Goal: Transaction & Acquisition: Purchase product/service

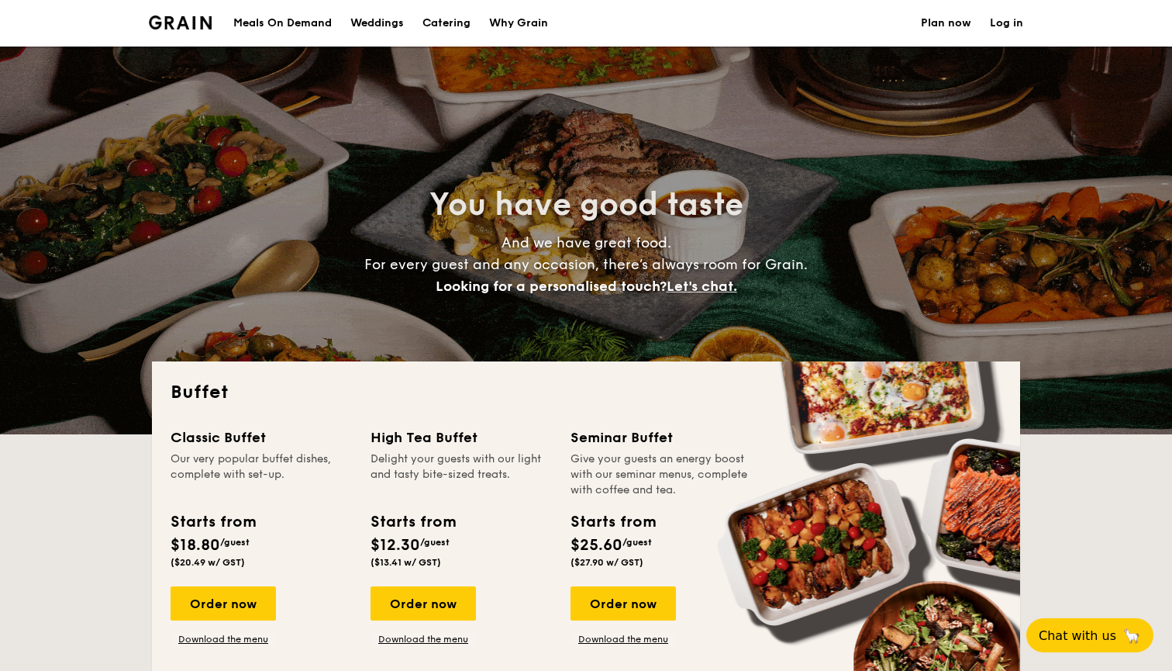
select select
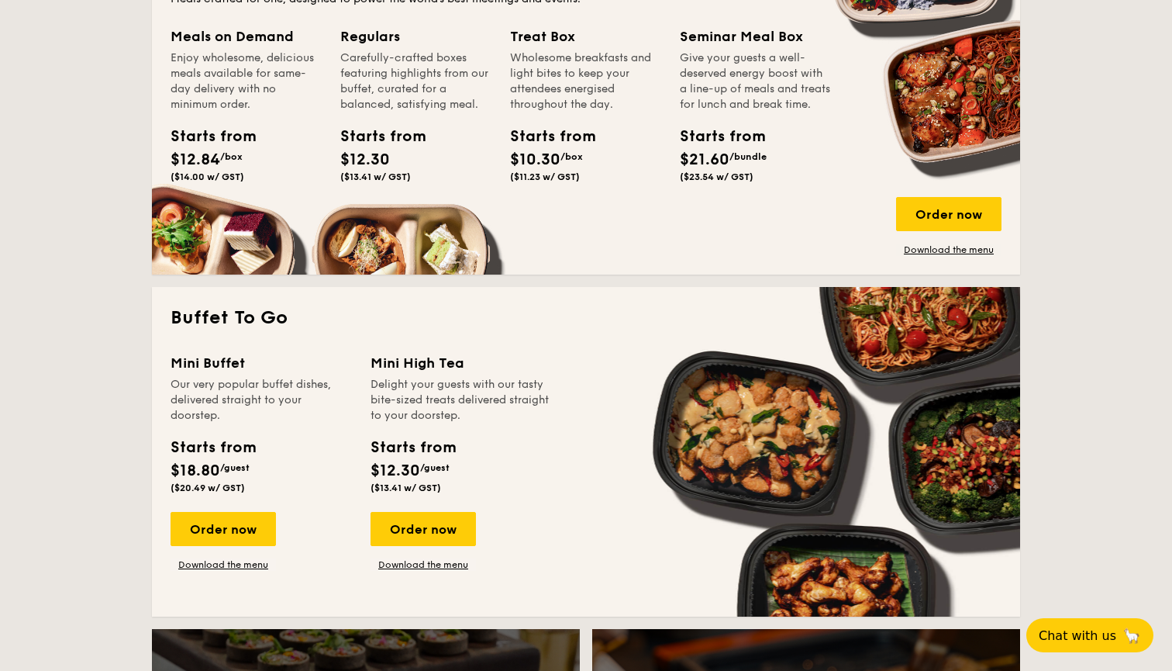
scroll to position [764, 0]
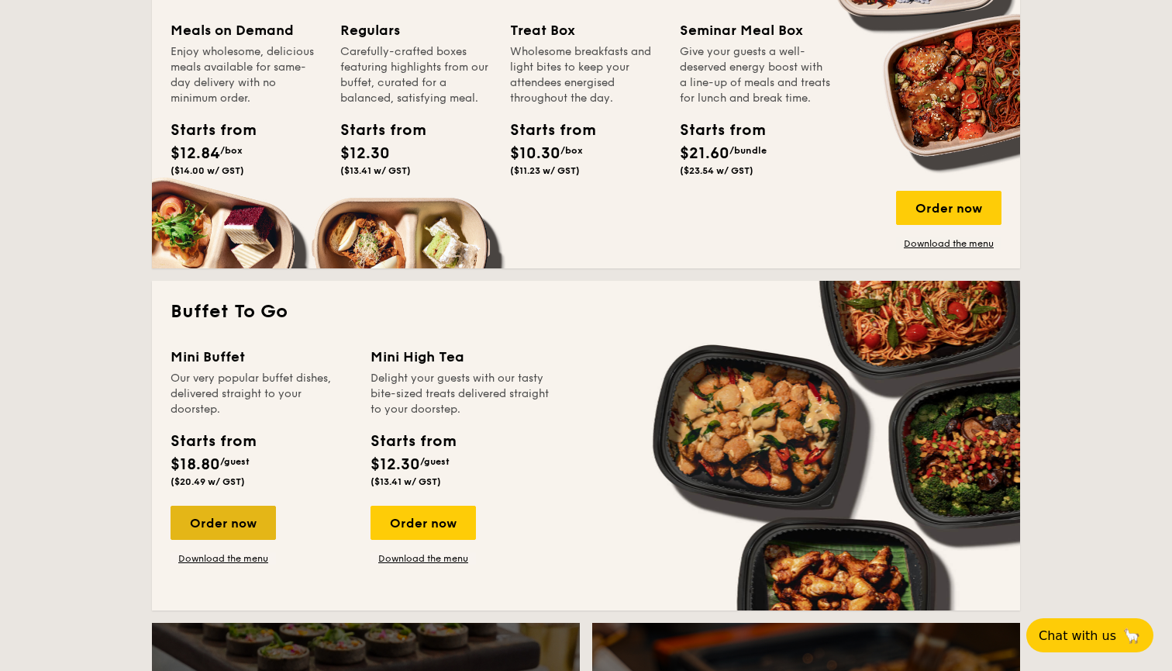
click at [237, 527] on div "Order now" at bounding box center [223, 523] width 105 height 34
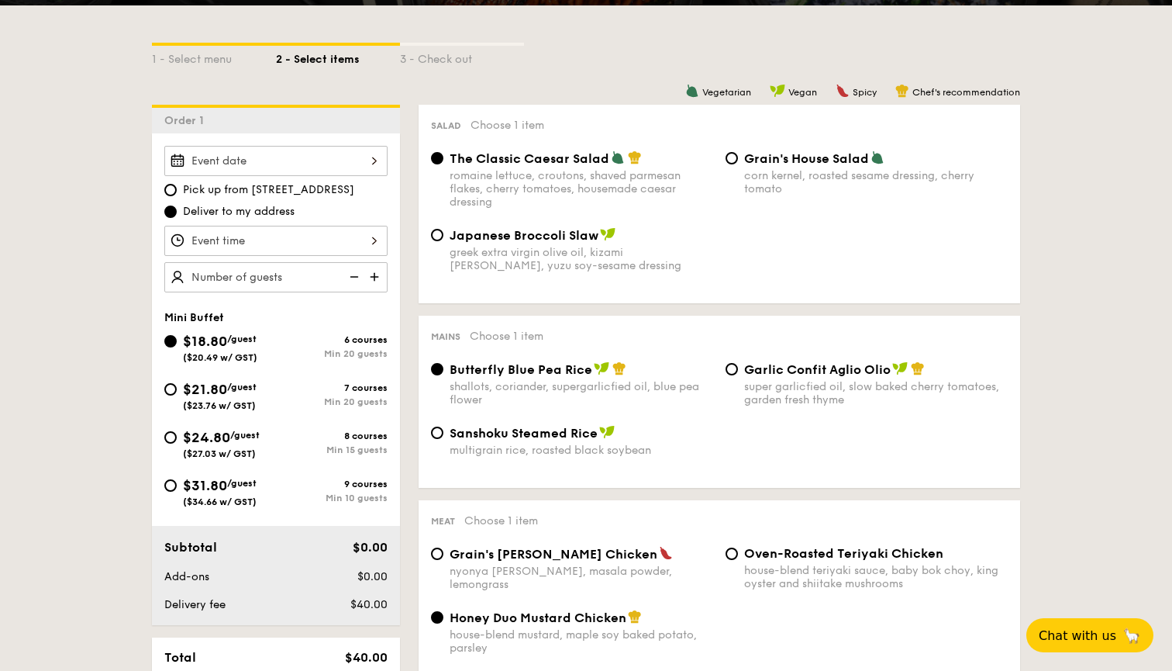
scroll to position [333, 0]
click at [439, 236] on input "Japanese Broccoli Slaw greek extra virgin olive oil, kizami [PERSON_NAME], yuzu…" at bounding box center [437, 235] width 12 height 12
radio input "true"
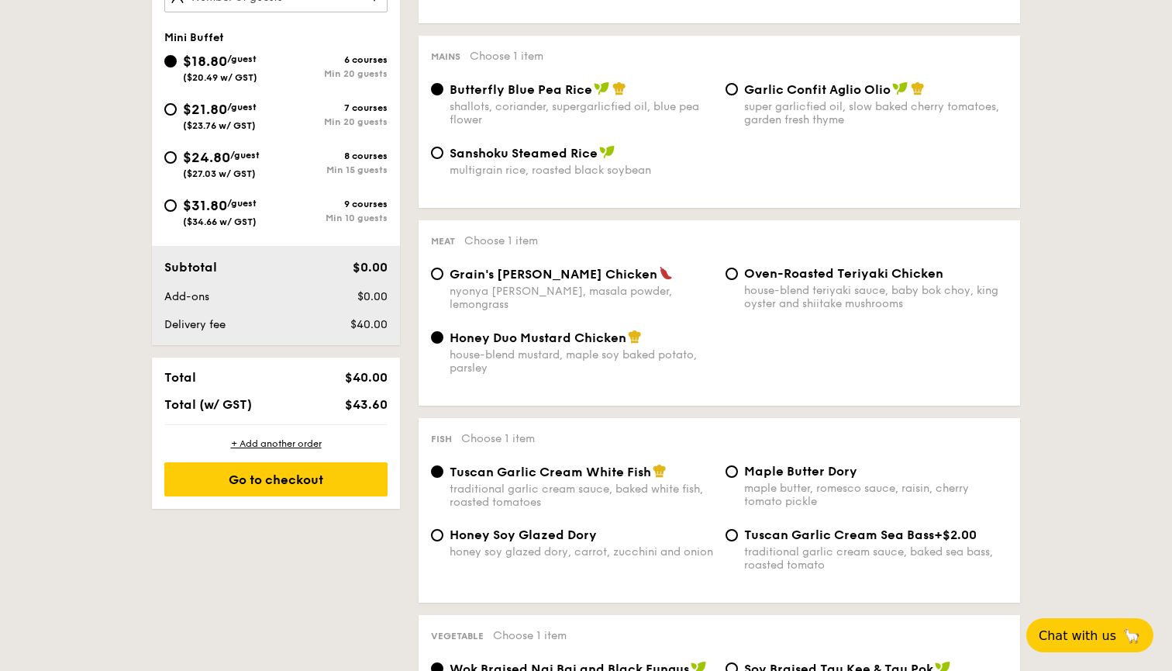
scroll to position [613, 0]
click at [595, 292] on div "nyonya [PERSON_NAME], masala powder, lemongrass" at bounding box center [582, 297] width 264 height 26
click at [443, 279] on input "Grain's [PERSON_NAME] Chicken nyonya [PERSON_NAME], masala powder, lemongrass" at bounding box center [437, 273] width 12 height 12
radio input "true"
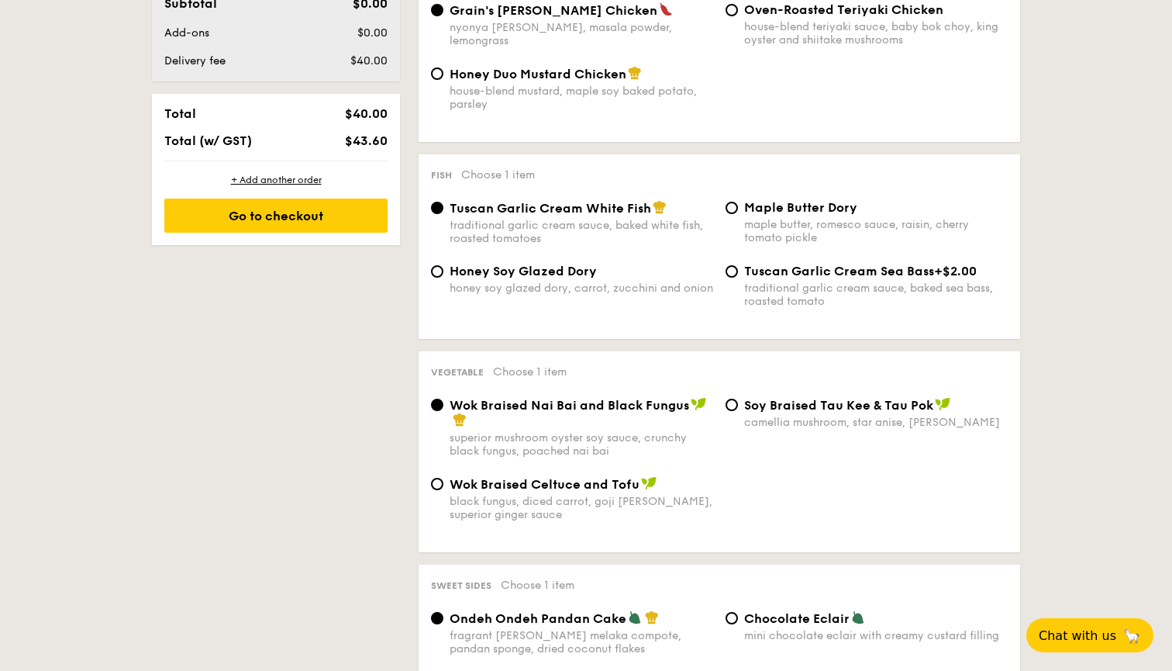
scroll to position [879, 0]
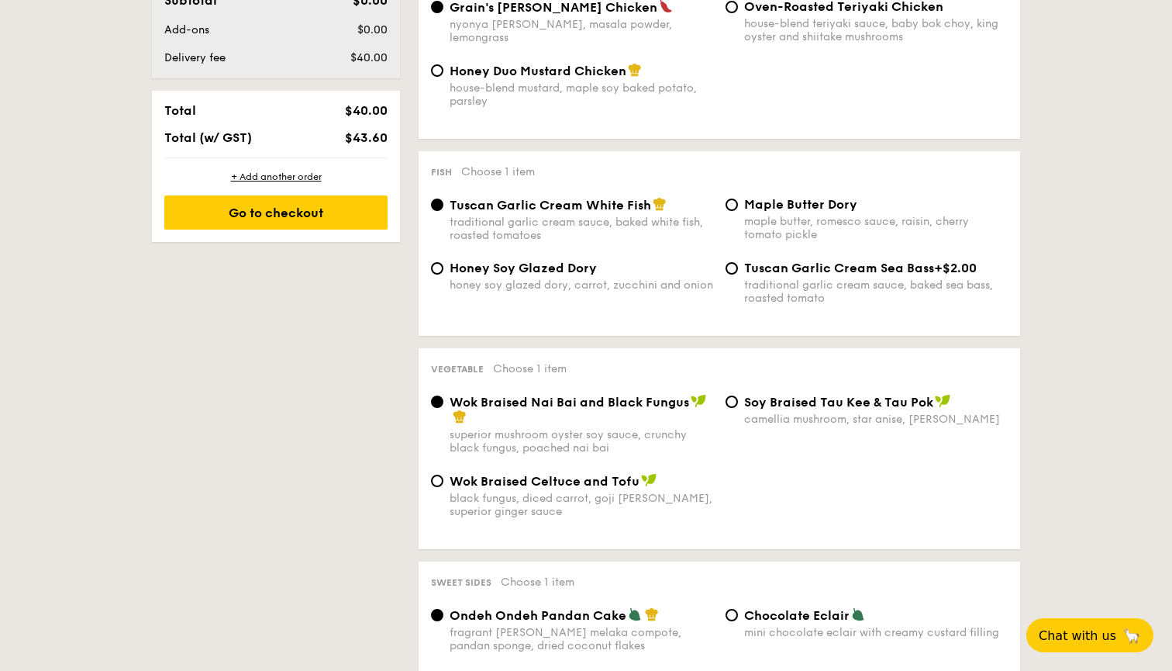
click at [757, 426] on div "Wok Braised Nai Bai and Black Fungus superior mushroom oyster soy sauce, crunch…" at bounding box center [719, 433] width 589 height 79
click at [747, 412] on div "camellia mushroom, star anise, [PERSON_NAME]" at bounding box center [876, 418] width 264 height 13
click at [738, 408] on input "⁠Soy Braised Tau Kee & Tau Pok camellia mushroom, star anise, goji [PERSON_NAME]" at bounding box center [732, 401] width 12 height 12
radio input "true"
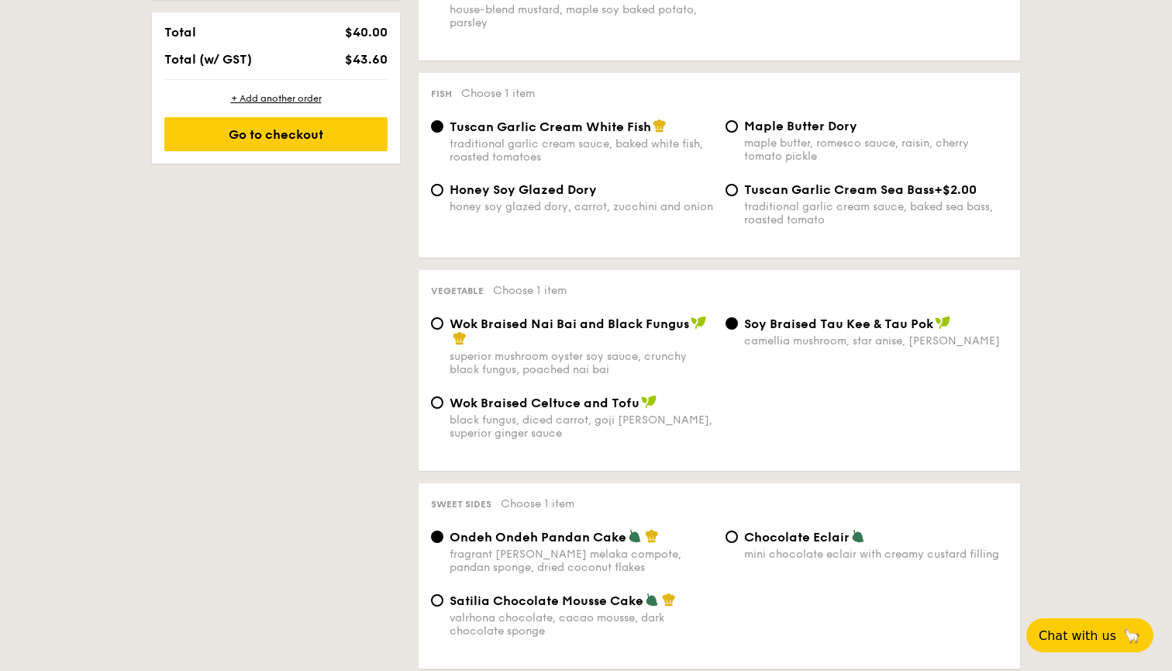
scroll to position [959, 0]
click at [606, 321] on span "Wok Braised Nai Bai and Black Fungus" at bounding box center [570, 322] width 240 height 15
click at [443, 321] on input "Wok Braised Nai Bai and Black Fungus superior mushroom oyster soy sauce, crunch…" at bounding box center [437, 322] width 12 height 12
radio input "true"
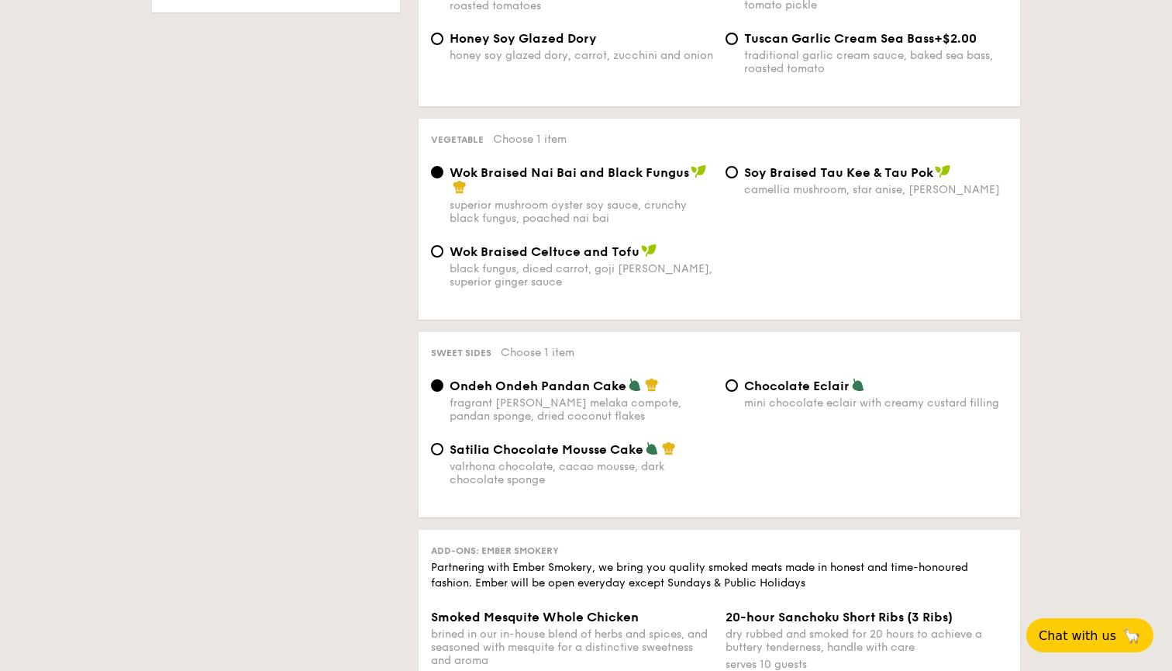
scroll to position [1111, 0]
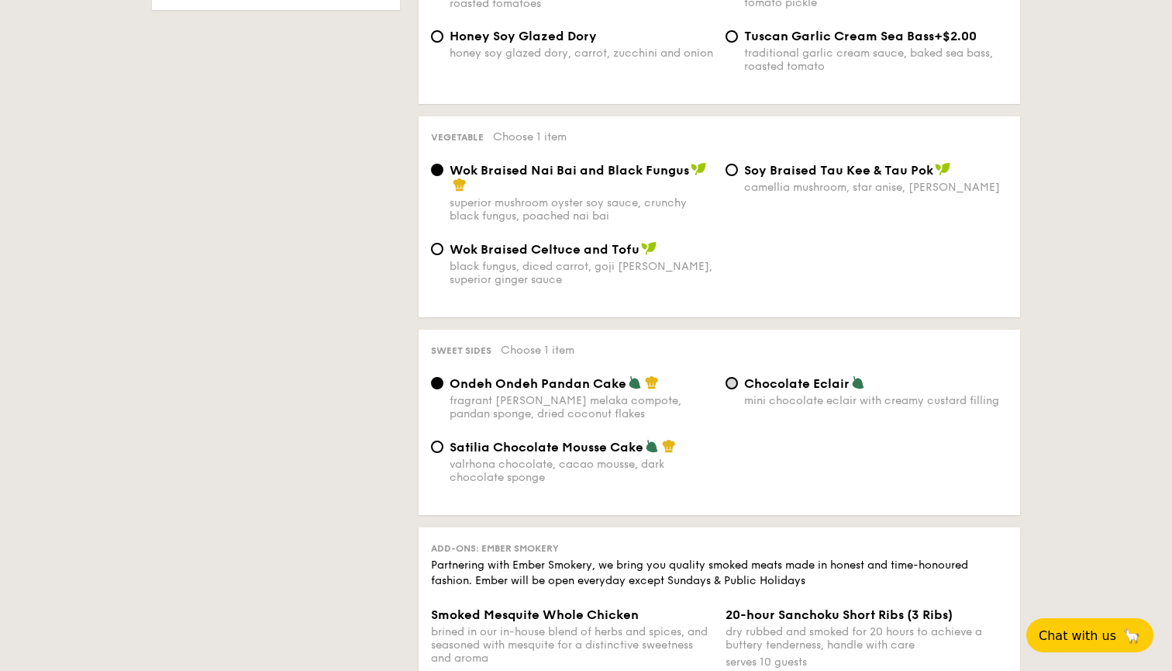
click at [731, 378] on input "Chocolate Eclair mini chocolate eclair with creamy custard filling" at bounding box center [732, 383] width 12 height 12
radio input "true"
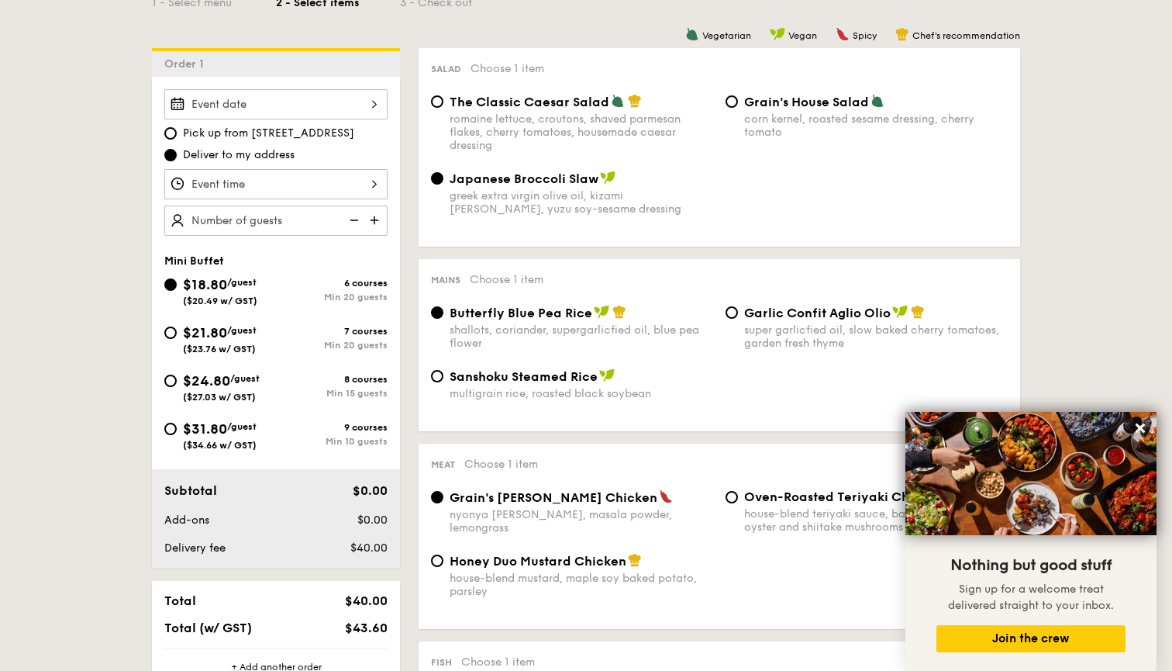
scroll to position [424, 0]
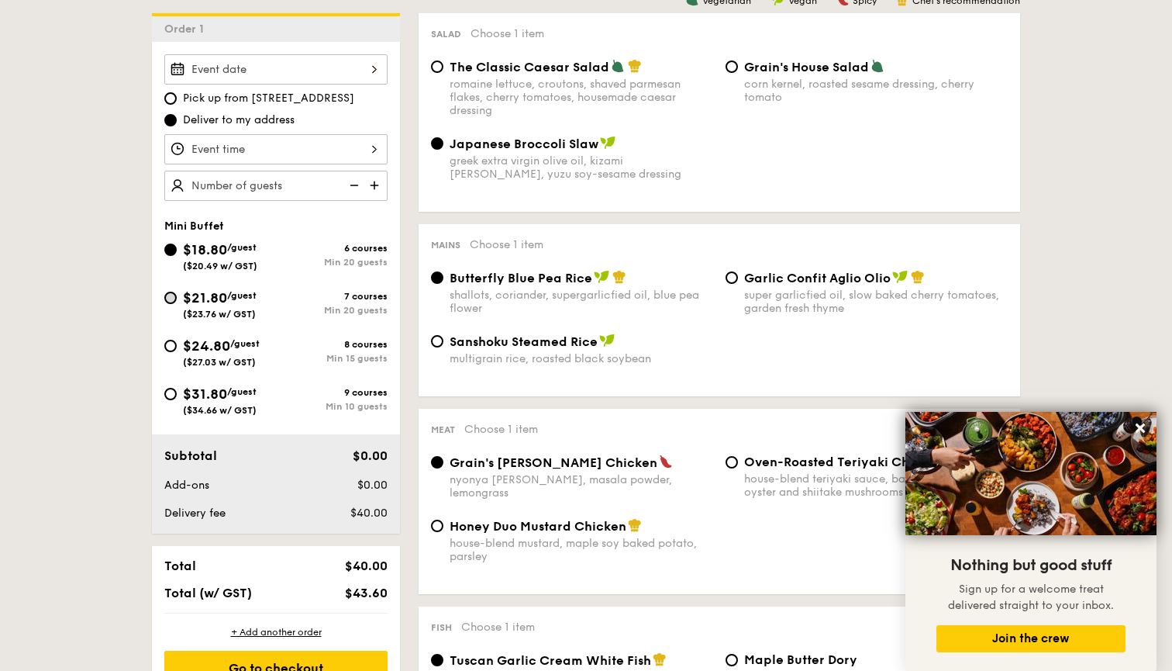
click at [166, 298] on input "$21.80 /guest ($23.76 w/ GST) 7 courses Min 20 guests" at bounding box center [170, 298] width 12 height 12
radio input "true"
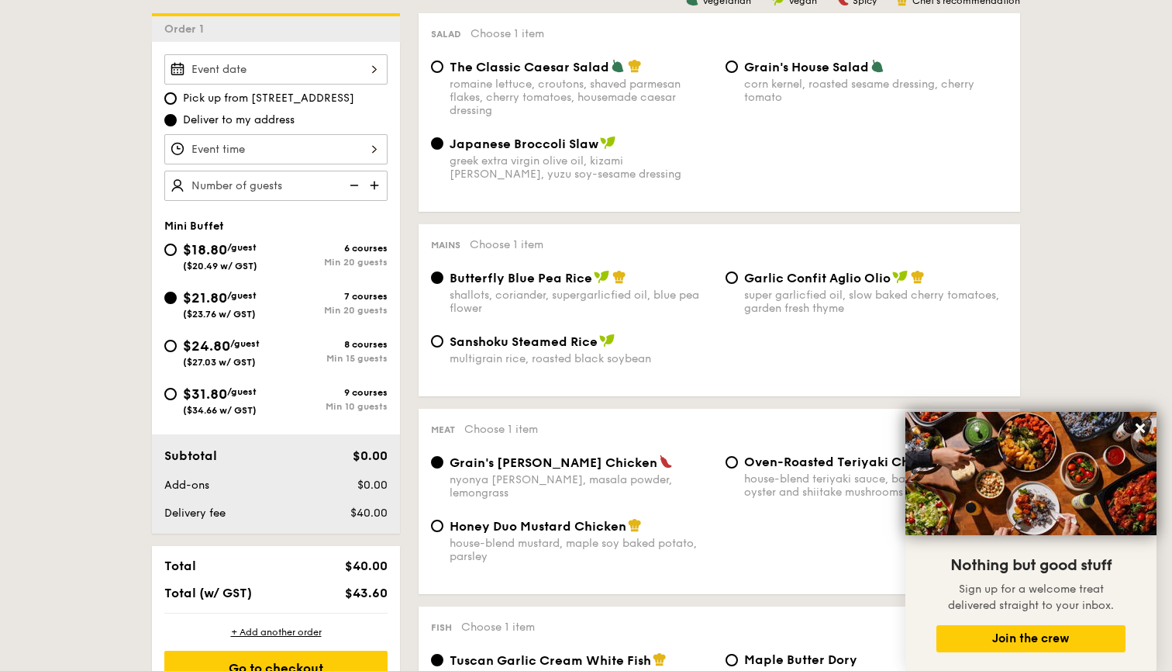
radio input "true"
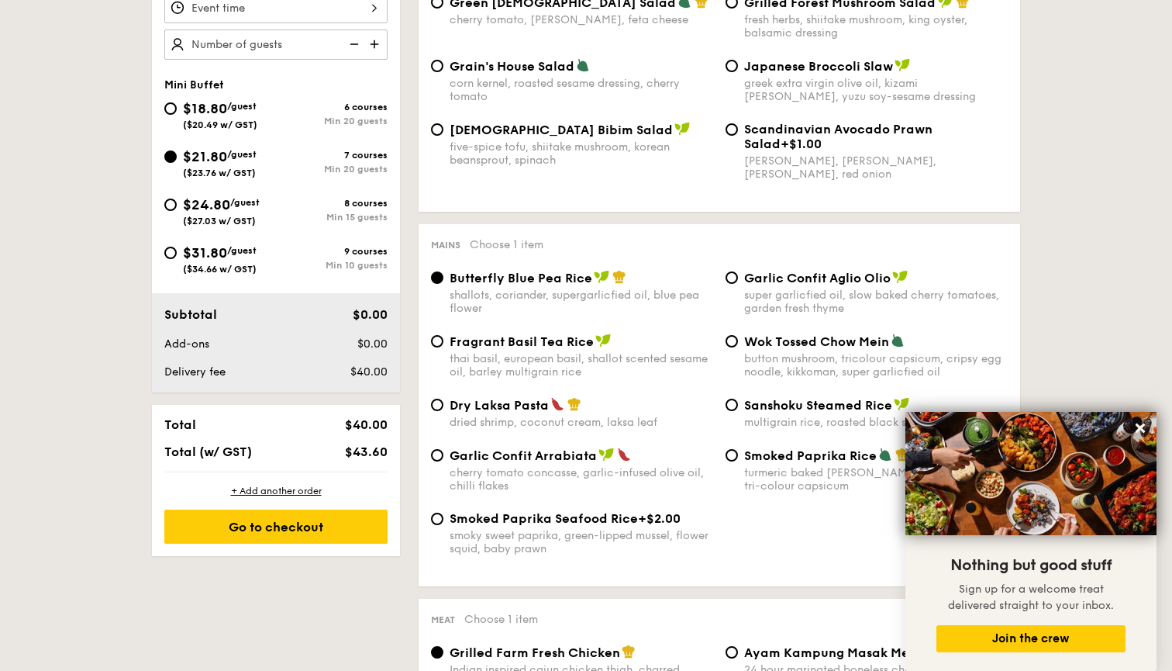
scroll to position [544, 0]
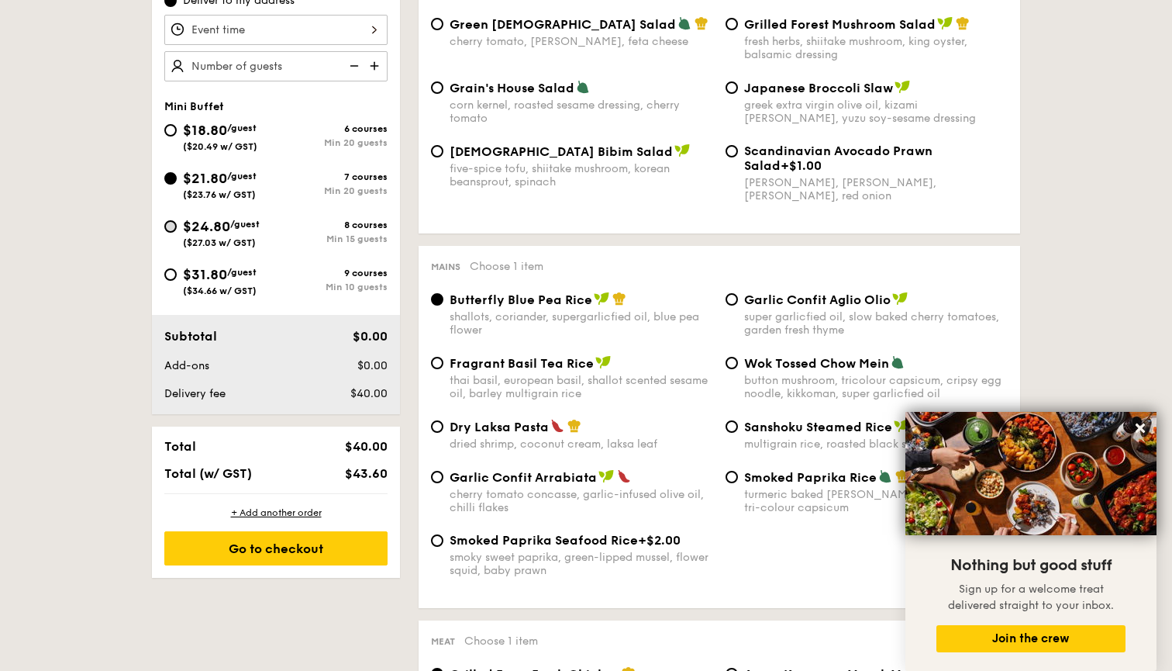
click at [174, 224] on input "$24.80 /guest ($27.03 w/ GST) 8 courses Min 15 guests" at bounding box center [170, 226] width 12 height 12
radio input "true"
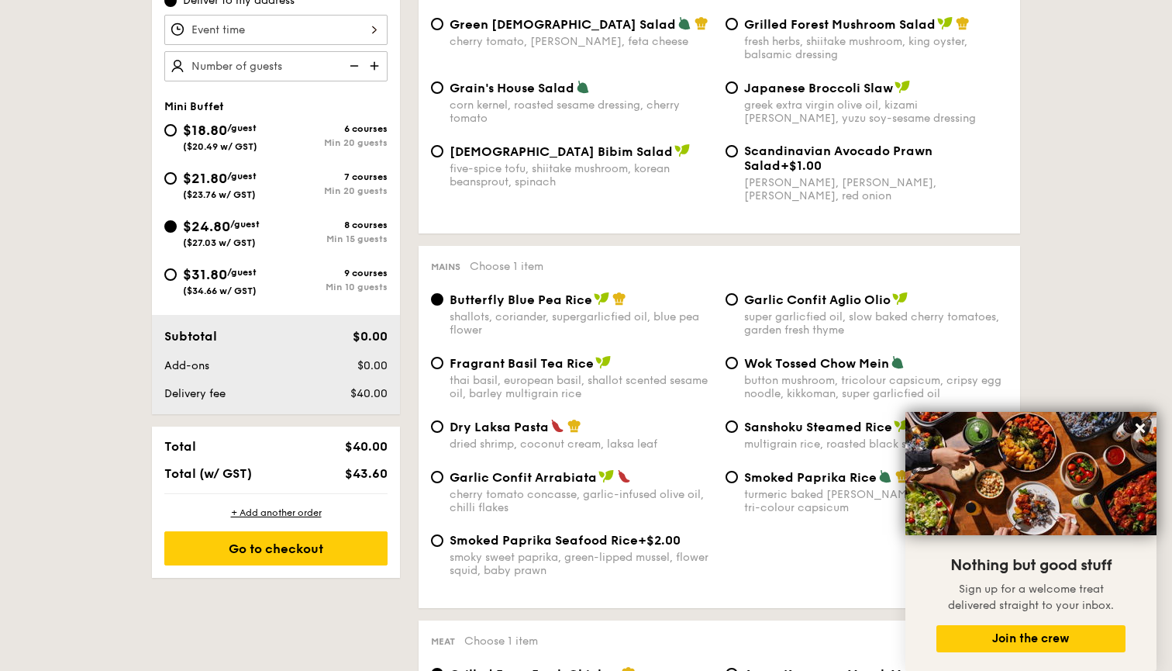
radio input "true"
click at [190, 185] on span "$21.80" at bounding box center [205, 178] width 44 height 17
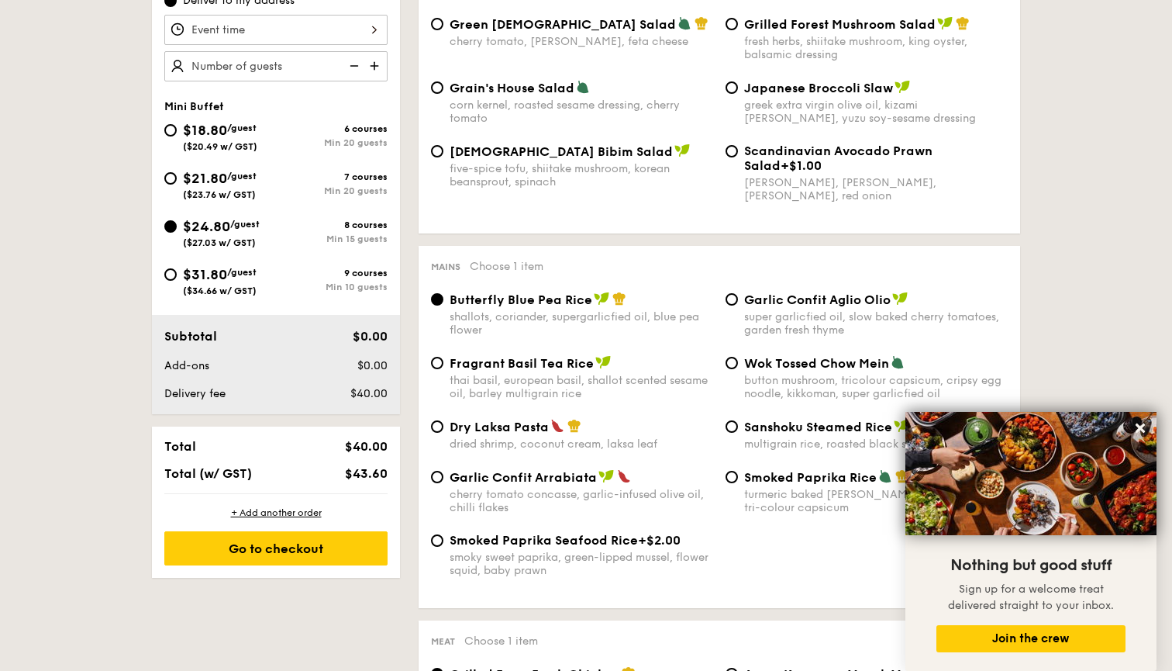
click at [177, 185] on input "$21.80 /guest ($23.76 w/ GST) 7 courses Min 20 guests" at bounding box center [170, 178] width 12 height 12
radio input "true"
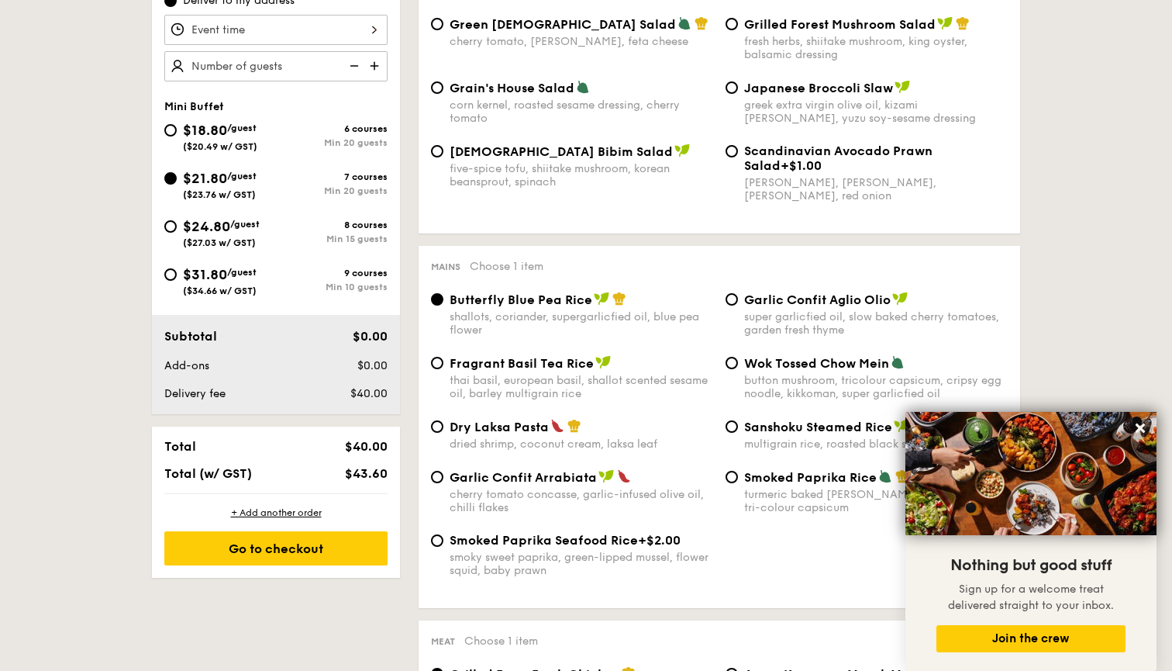
radio input "true"
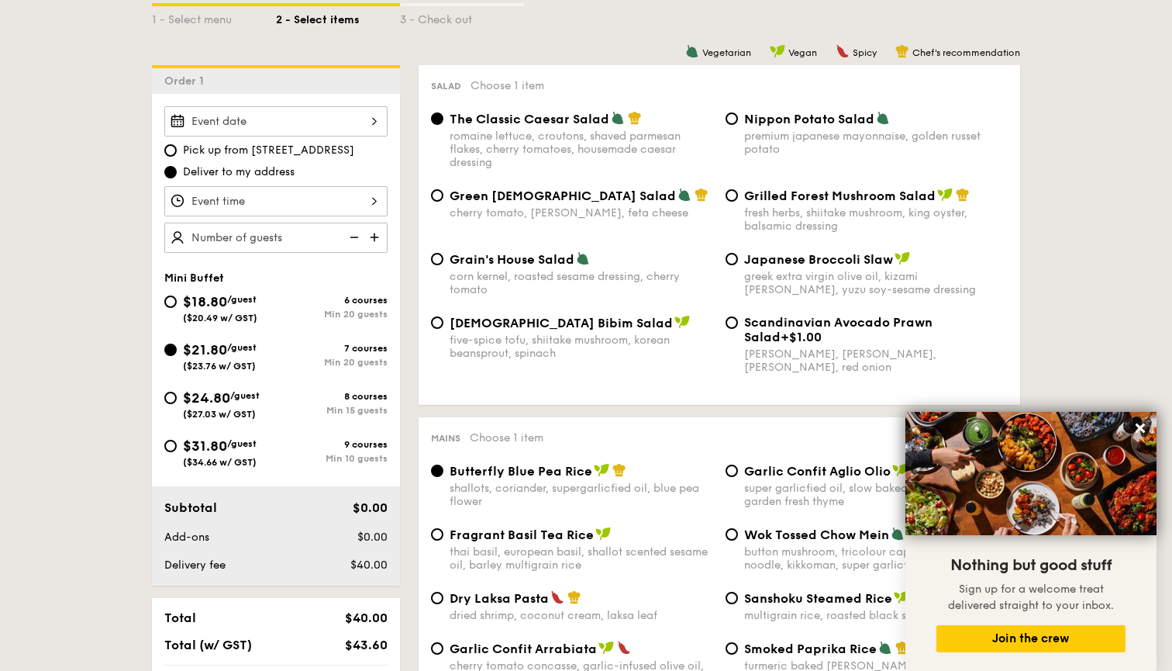
scroll to position [358, 0]
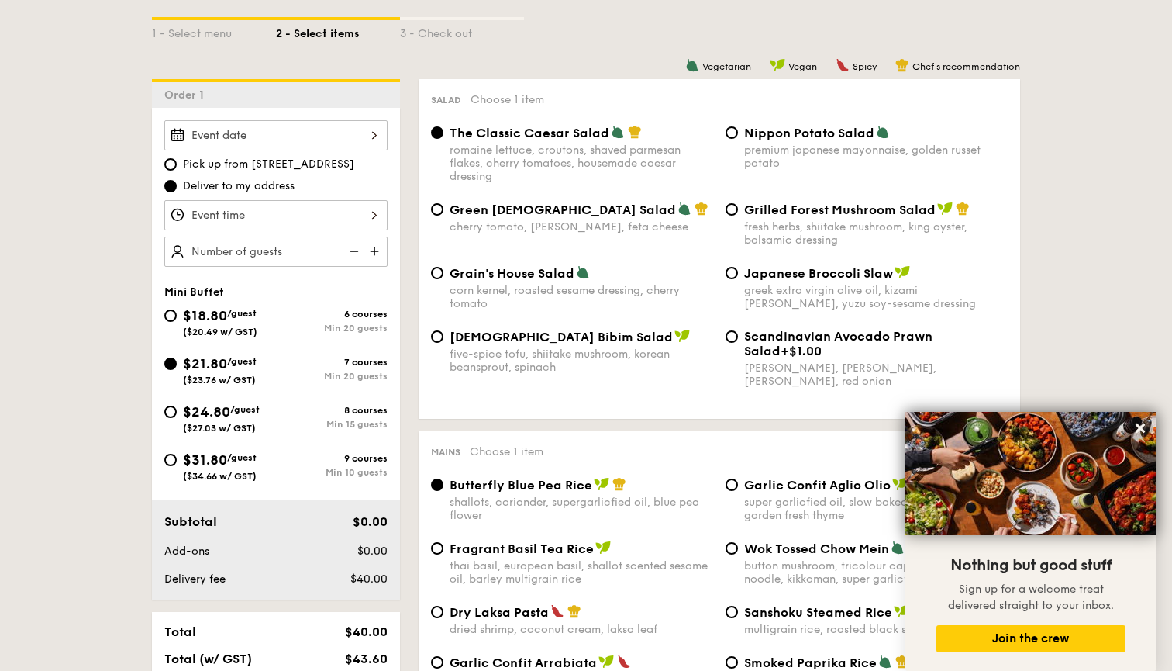
click at [200, 418] on span "$24.80" at bounding box center [206, 411] width 47 height 17
click at [177, 418] on input "$24.80 /guest ($27.03 w/ GST) 8 courses Min 15 guests" at bounding box center [170, 411] width 12 height 12
radio input "true"
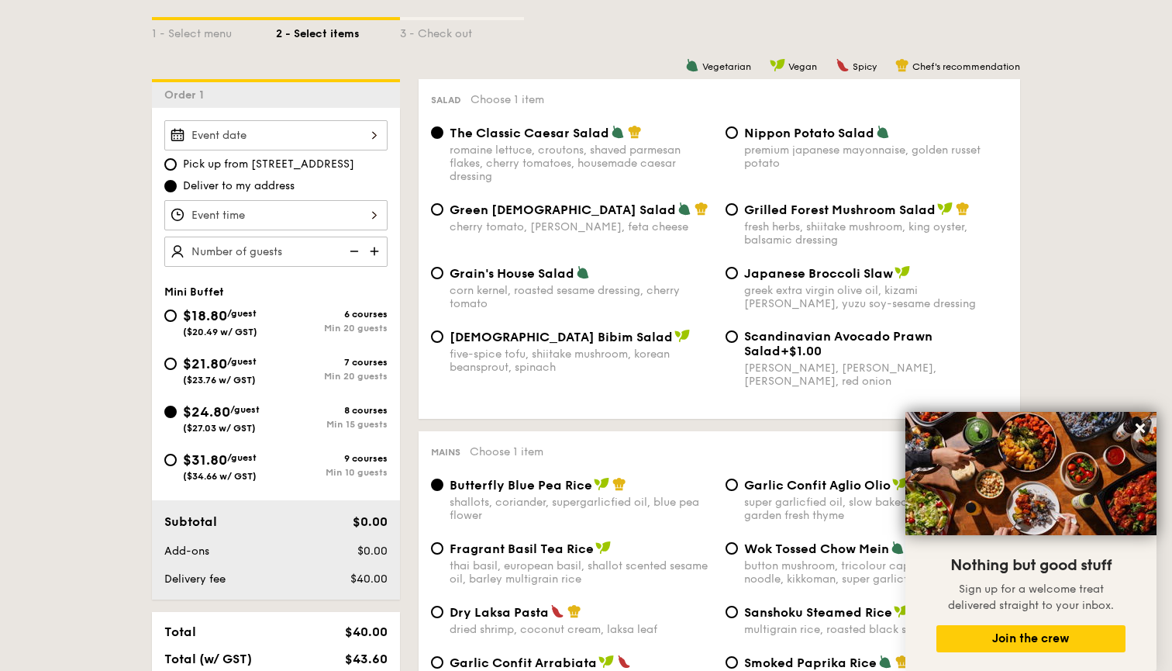
radio input "true"
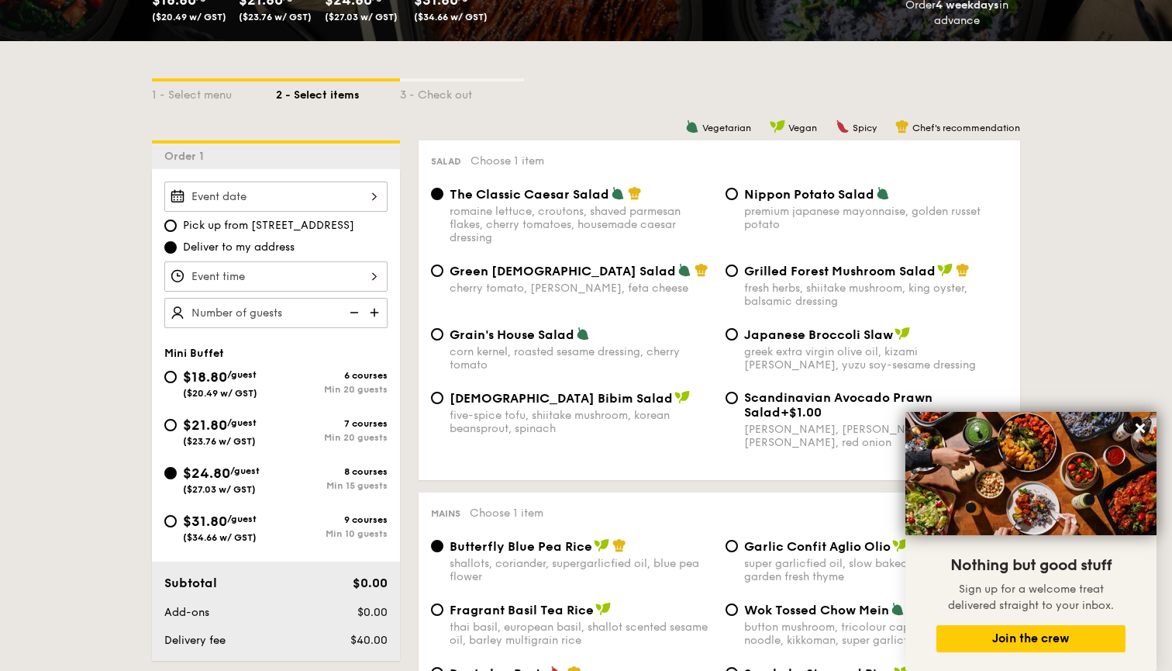
scroll to position [283, 0]
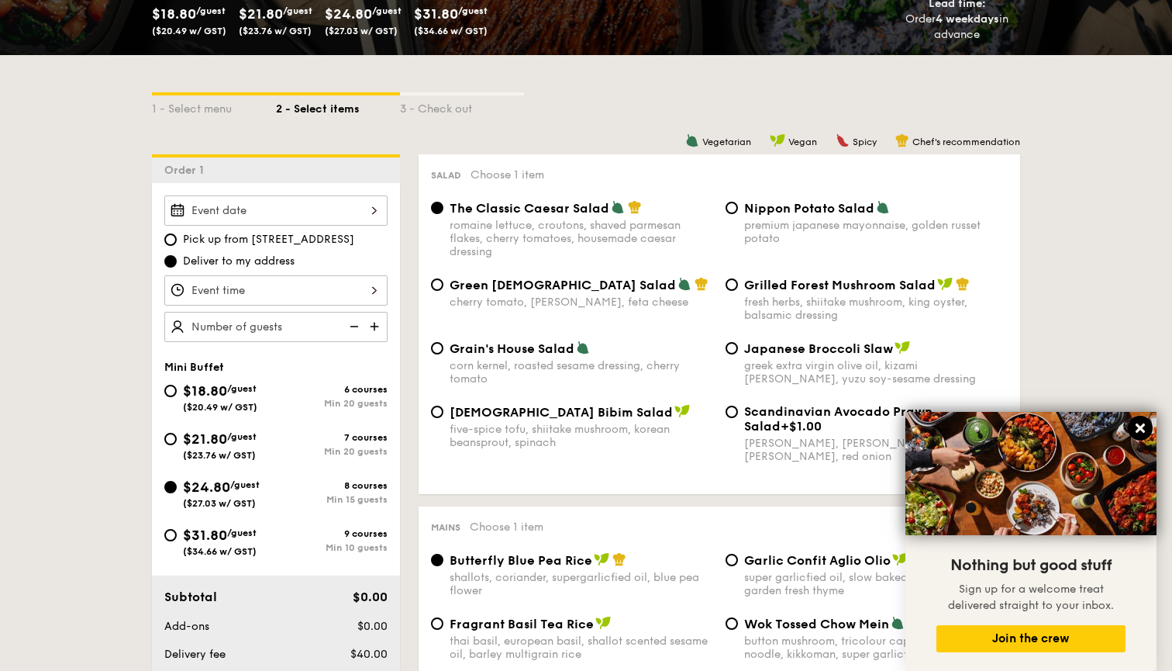
click at [1141, 431] on icon at bounding box center [1140, 427] width 9 height 9
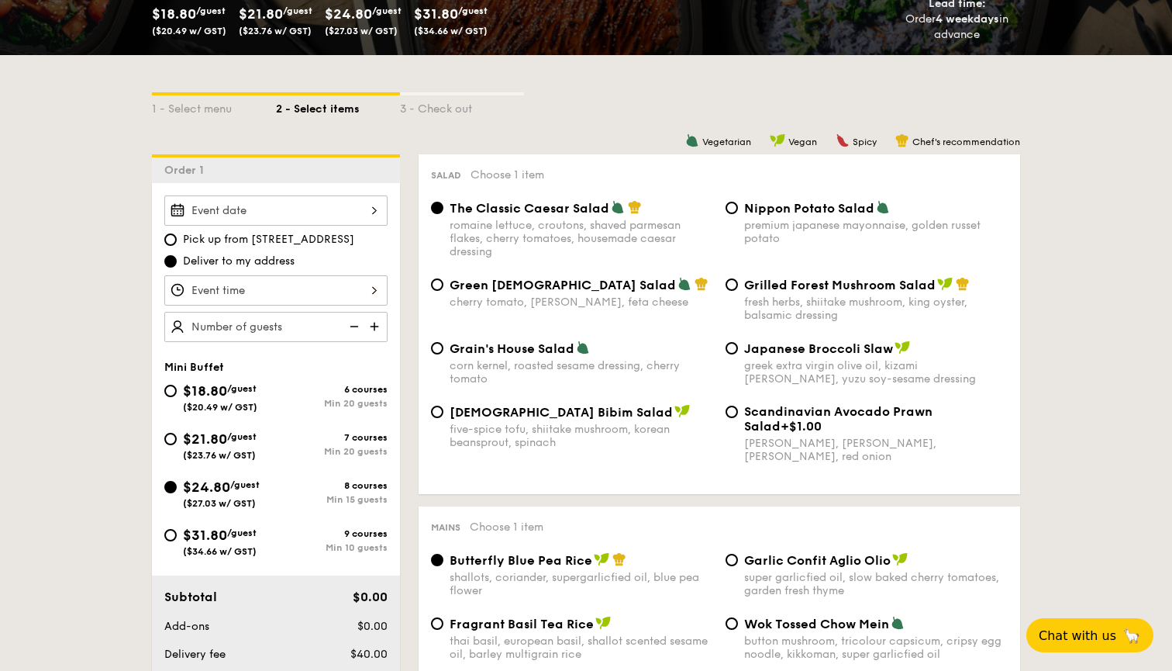
click at [809, 313] on div "fresh herbs, shiitake mushroom, king oyster, balsamic dressing" at bounding box center [876, 308] width 264 height 26
click at [738, 291] on input "Grilled Forest Mushroom Salad fresh herbs, shiitake mushroom, king oyster, bals…" at bounding box center [732, 284] width 12 height 12
radio input "true"
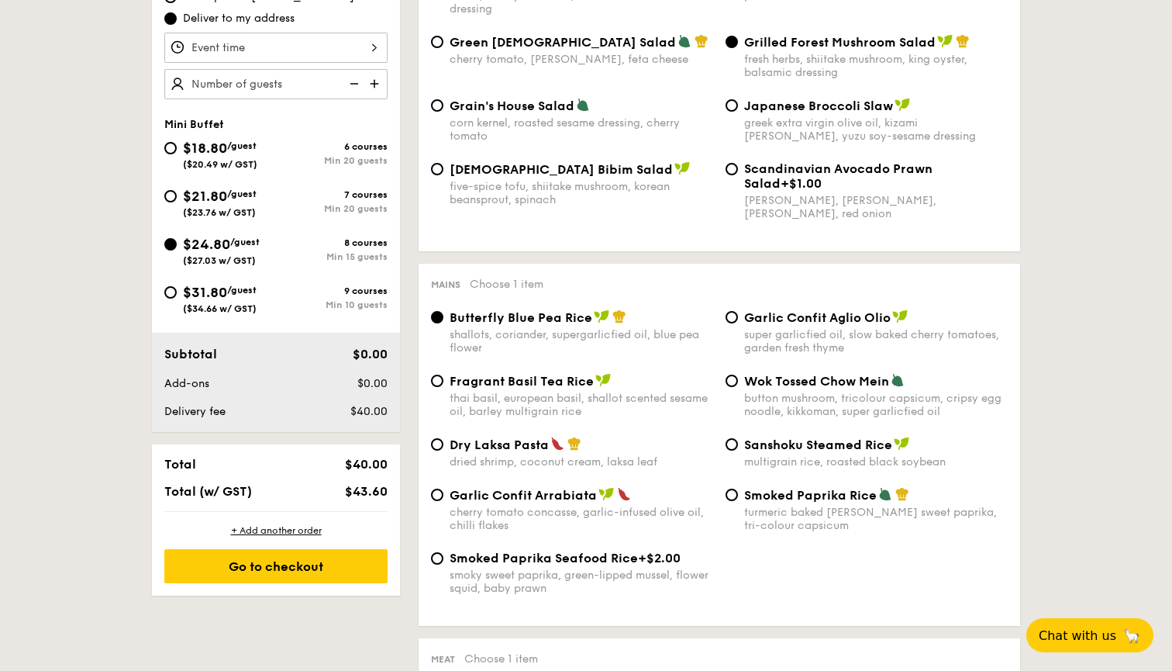
scroll to position [527, 0]
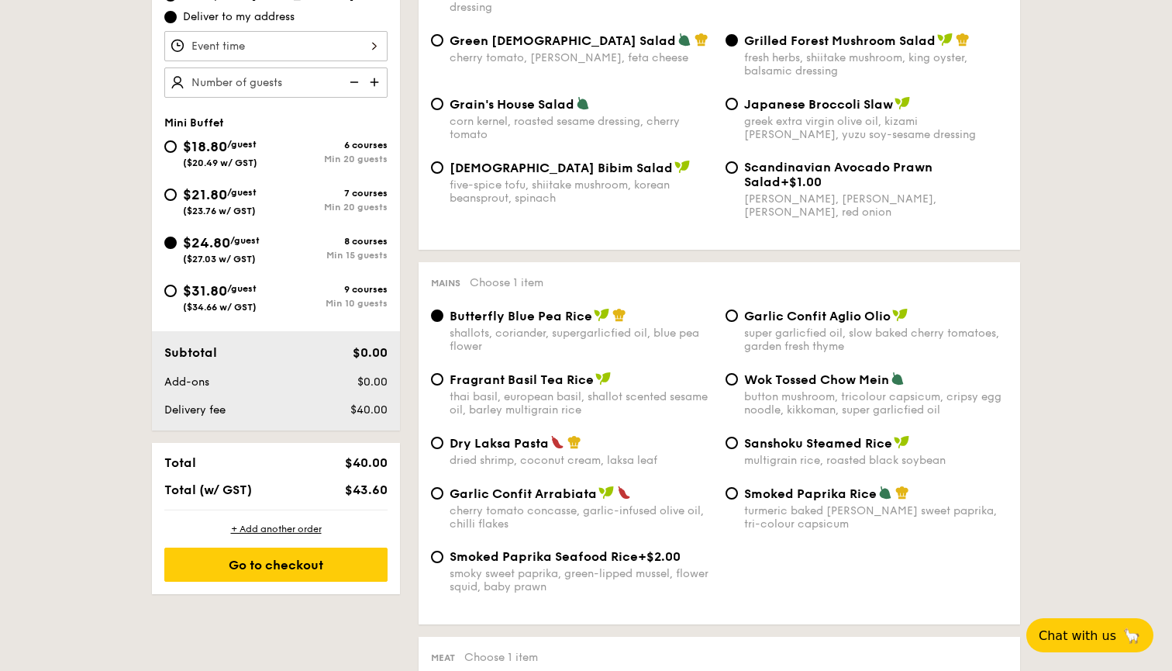
click at [457, 444] on span "Dry Laksa Pasta" at bounding box center [499, 443] width 99 height 15
click at [443, 444] on input "Dry Laksa Pasta dried shrimp, coconut cream, laksa leaf" at bounding box center [437, 443] width 12 height 12
radio input "true"
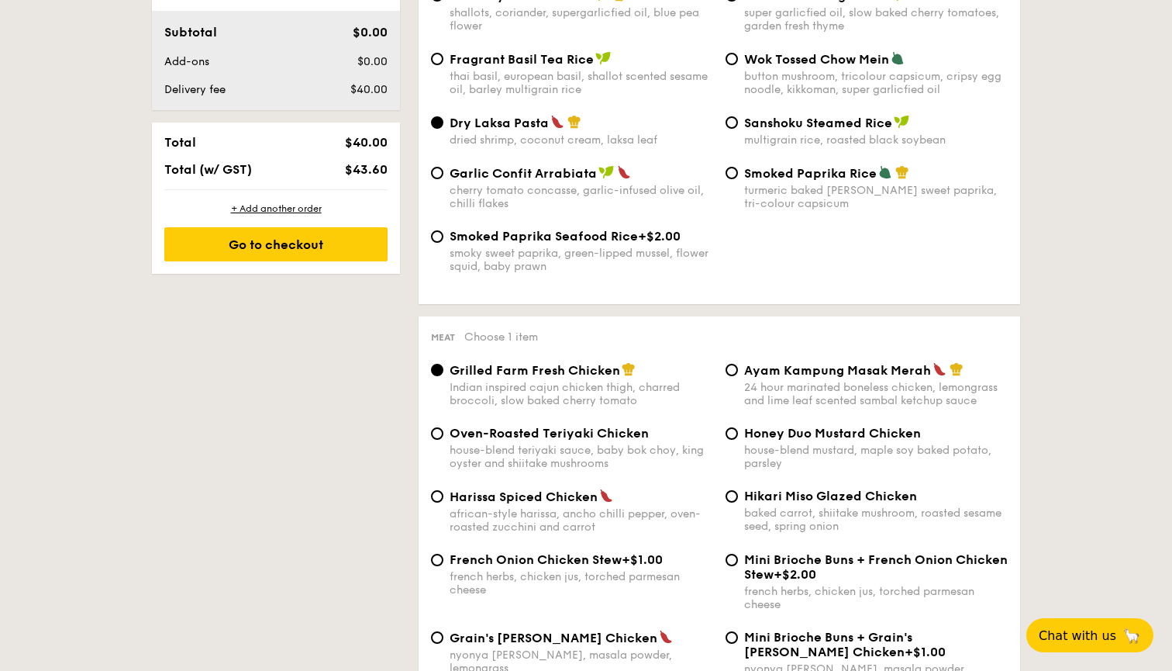
scroll to position [924, 0]
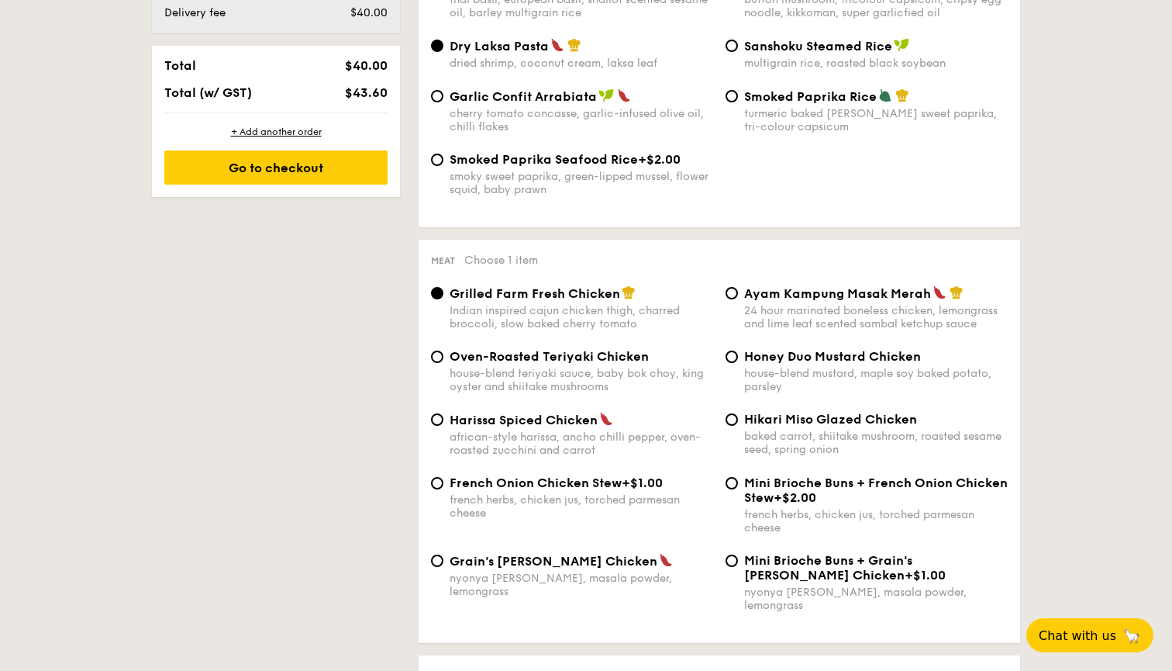
click at [762, 426] on div "Hikari Miso Glazed Chicken baked carrot, shiitake mushroom, roasted sesame seed…" at bounding box center [876, 434] width 264 height 44
click at [738, 426] on input "Hikari Miso Glazed Chicken baked carrot, shiitake mushroom, roasted sesame seed…" at bounding box center [732, 419] width 12 height 12
radio input "true"
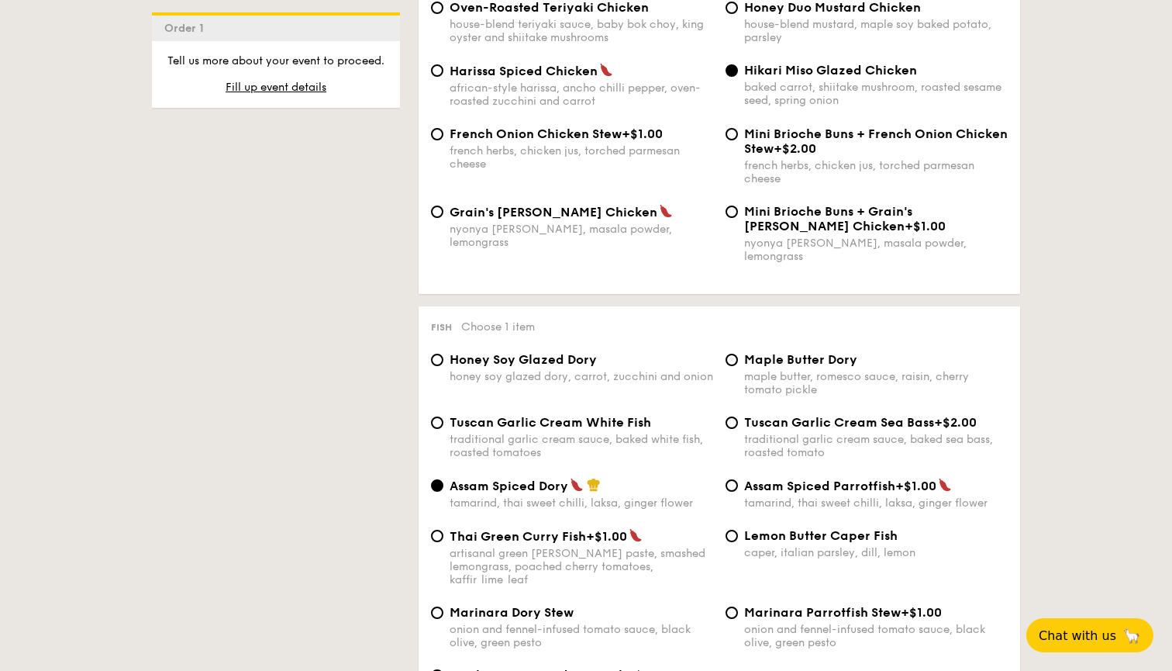
scroll to position [1358, 0]
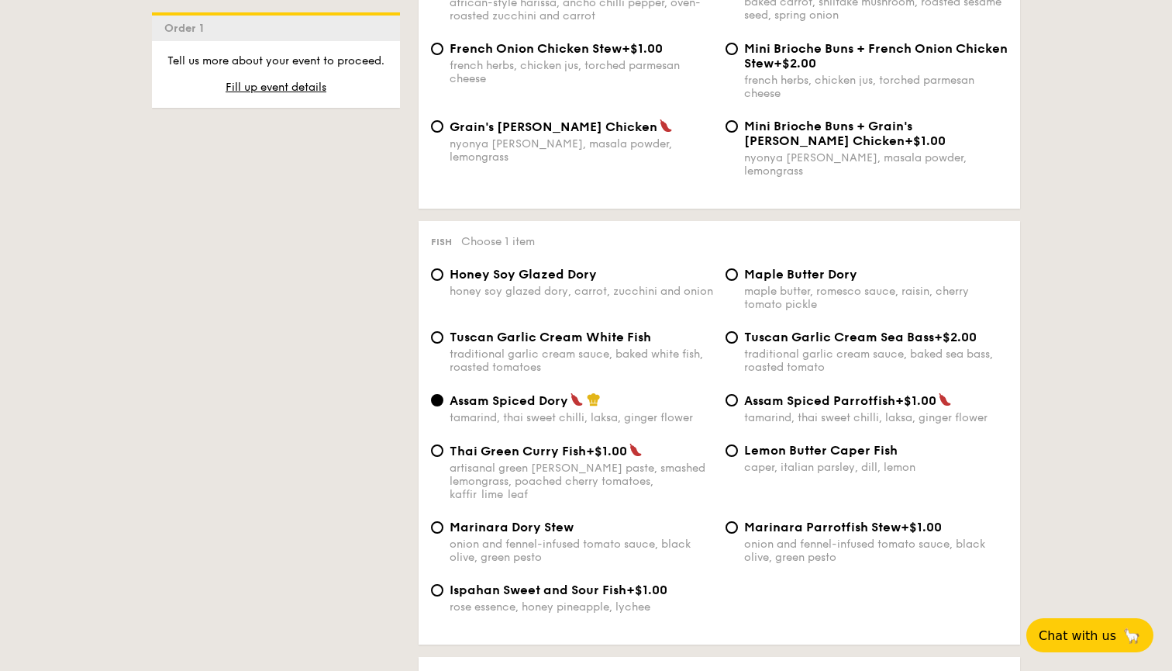
click at [612, 347] on div "traditional garlic cream sauce, baked white fish, roasted tomatoes" at bounding box center [582, 360] width 264 height 26
click at [443, 336] on input "Tuscan Garlic Cream White Fish traditional garlic cream sauce, baked white fish…" at bounding box center [437, 337] width 12 height 12
radio input "true"
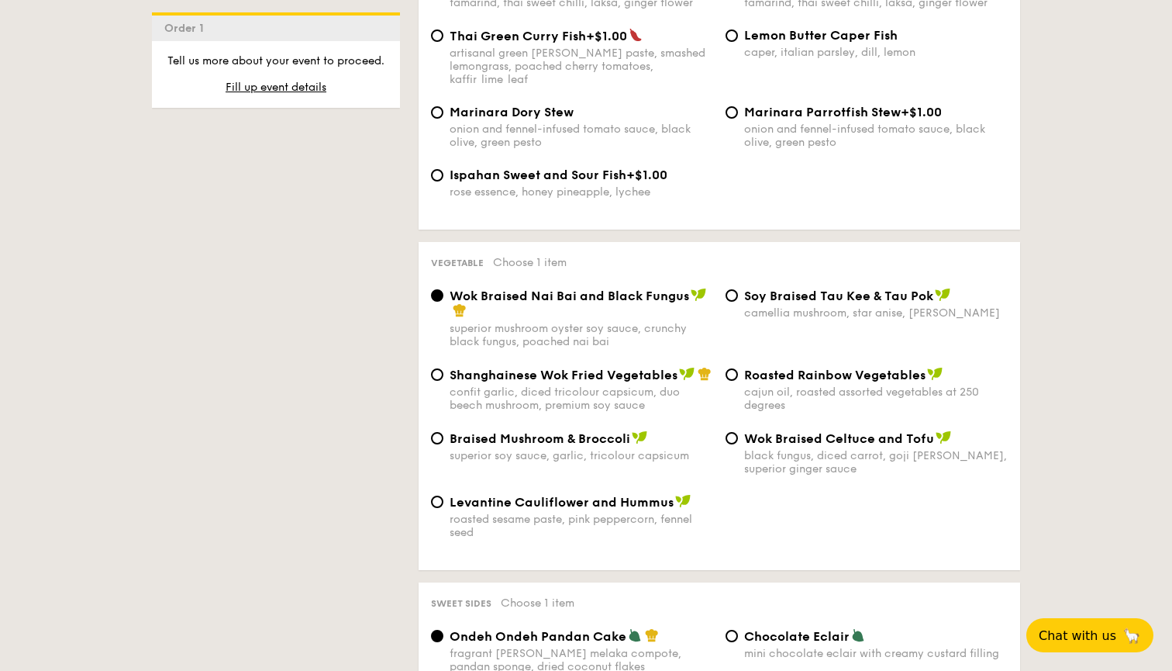
scroll to position [1820, 0]
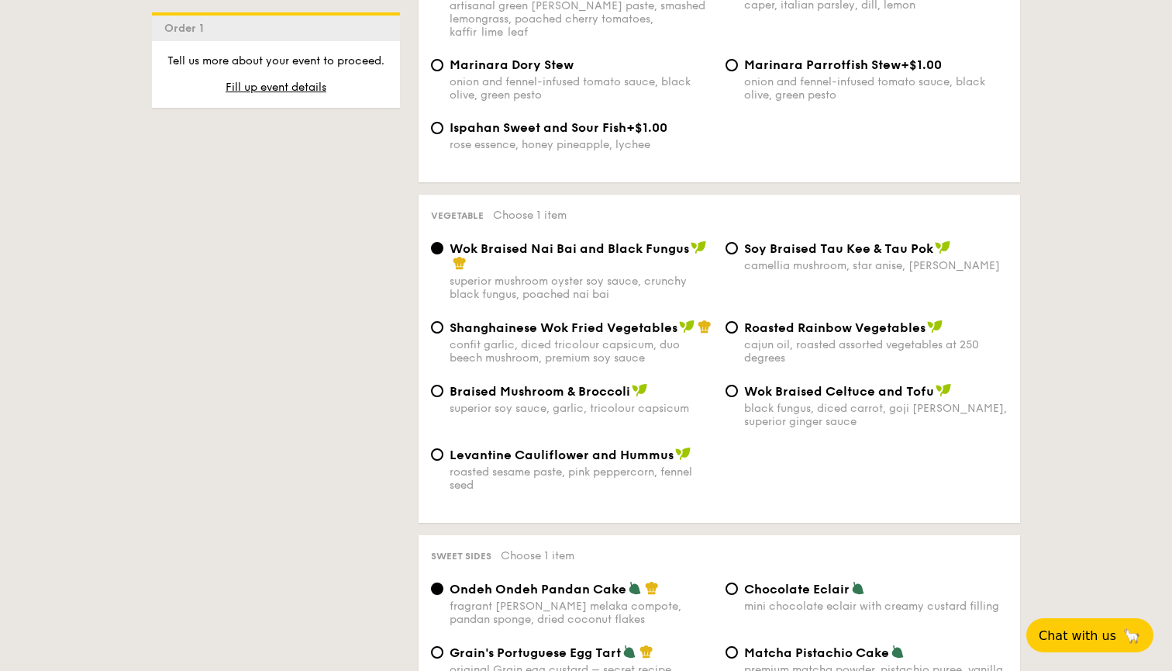
click at [778, 259] on div "camellia mushroom, star anise, [PERSON_NAME]" at bounding box center [876, 265] width 264 height 13
click at [738, 242] on input "⁠Soy Braised Tau Kee & Tau Pok camellia mushroom, star anise, goji [PERSON_NAME]" at bounding box center [732, 248] width 12 height 12
radio input "true"
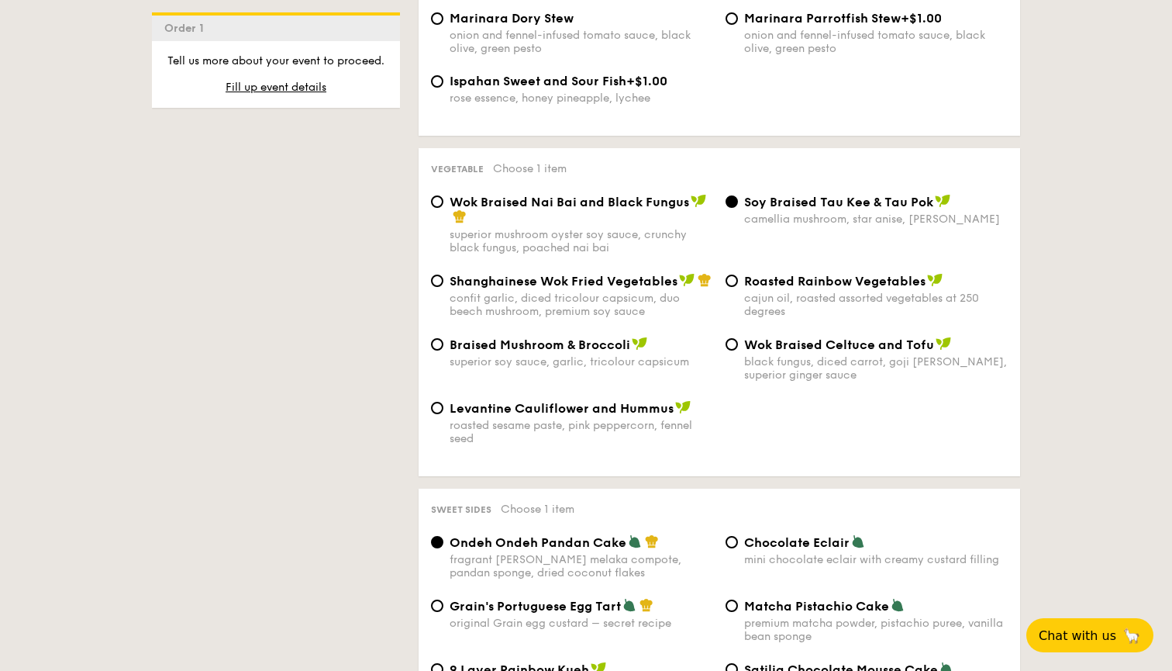
scroll to position [1868, 0]
click at [595, 194] on span "Wok Braised Nai Bai and Black Fungus" at bounding box center [570, 201] width 240 height 15
click at [443, 195] on input "Wok Braised Nai Bai and Black Fungus superior mushroom oyster soy sauce, crunch…" at bounding box center [437, 201] width 12 height 12
radio input "true"
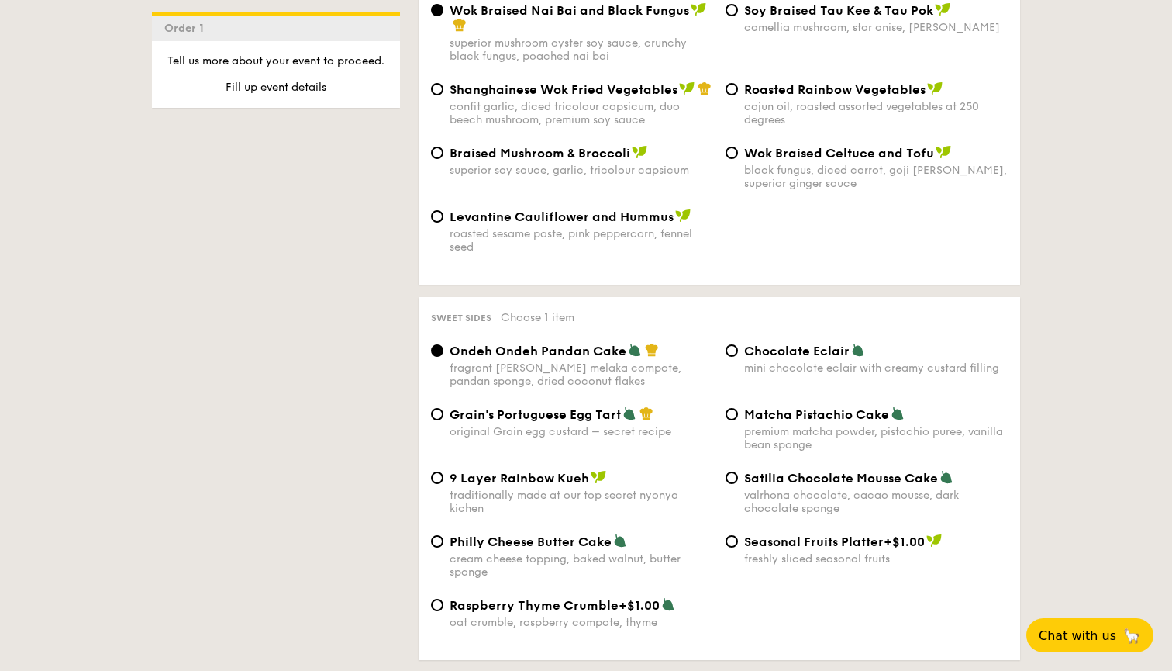
scroll to position [2119, 0]
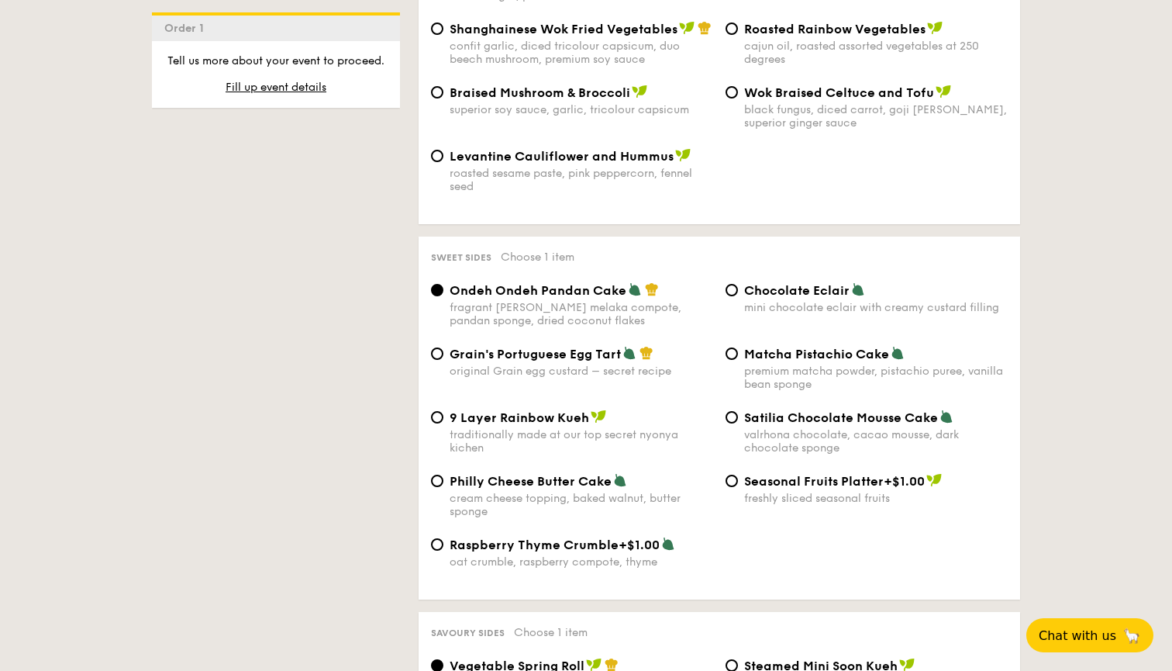
click at [727, 282] on div "Chocolate Eclair mini chocolate eclair with creamy custard filling" at bounding box center [867, 298] width 295 height 32
click at [748, 301] on div "mini chocolate eclair with creamy custard filling" at bounding box center [876, 307] width 264 height 13
click at [738, 284] on input "Chocolate Eclair mini chocolate eclair with creamy custard filling" at bounding box center [732, 290] width 12 height 12
radio input "true"
click at [754, 364] on div "premium matcha powder, pistachio puree, vanilla bean sponge" at bounding box center [876, 377] width 264 height 26
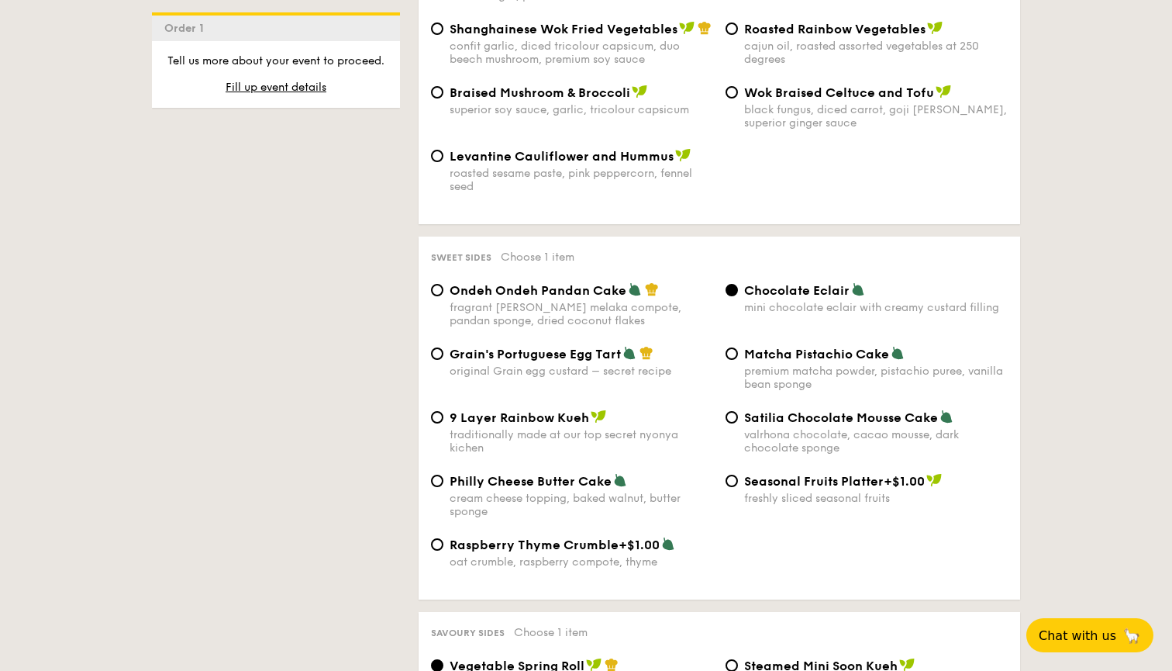
click at [738, 350] on input "Matcha Pistachio Cake premium matcha powder, pistachio puree, vanilla bean spon…" at bounding box center [732, 353] width 12 height 12
radio input "true"
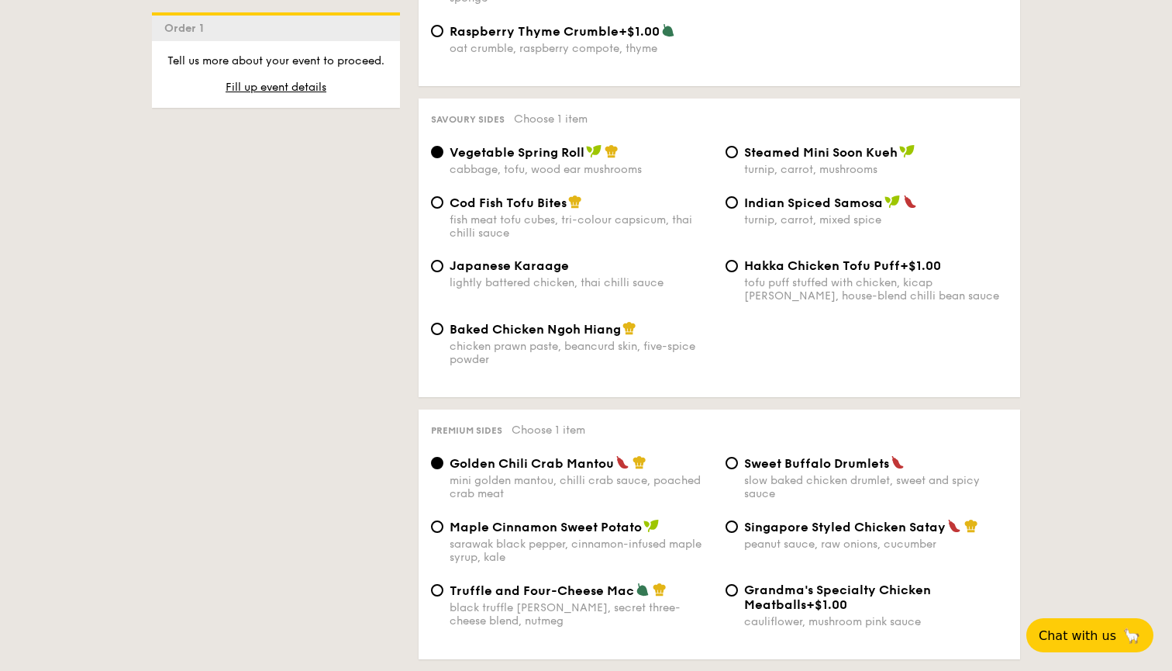
scroll to position [2634, 0]
click at [582, 319] on div "Baked Chicken Ngoh Hiang chicken prawn paste, beancurd skin, five-spice powder" at bounding box center [582, 341] width 264 height 45
click at [443, 321] on input "Baked Chicken Ngoh Hiang chicken prawn paste, beancurd skin, five-spice powder" at bounding box center [437, 327] width 12 height 12
radio input "true"
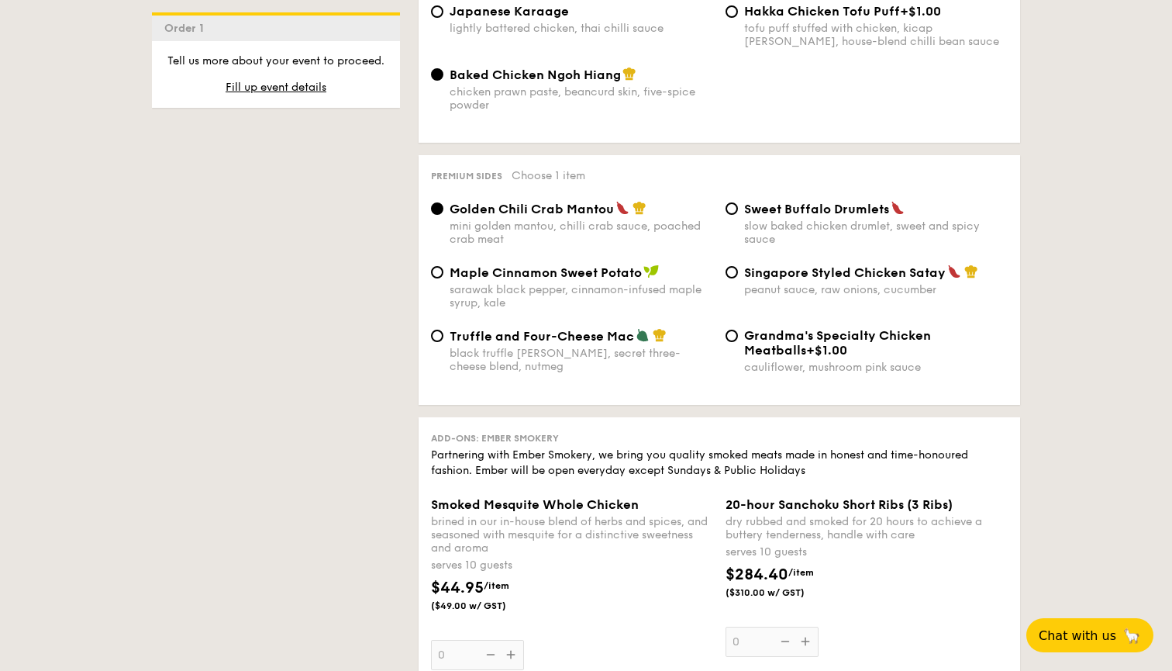
scroll to position [2890, 0]
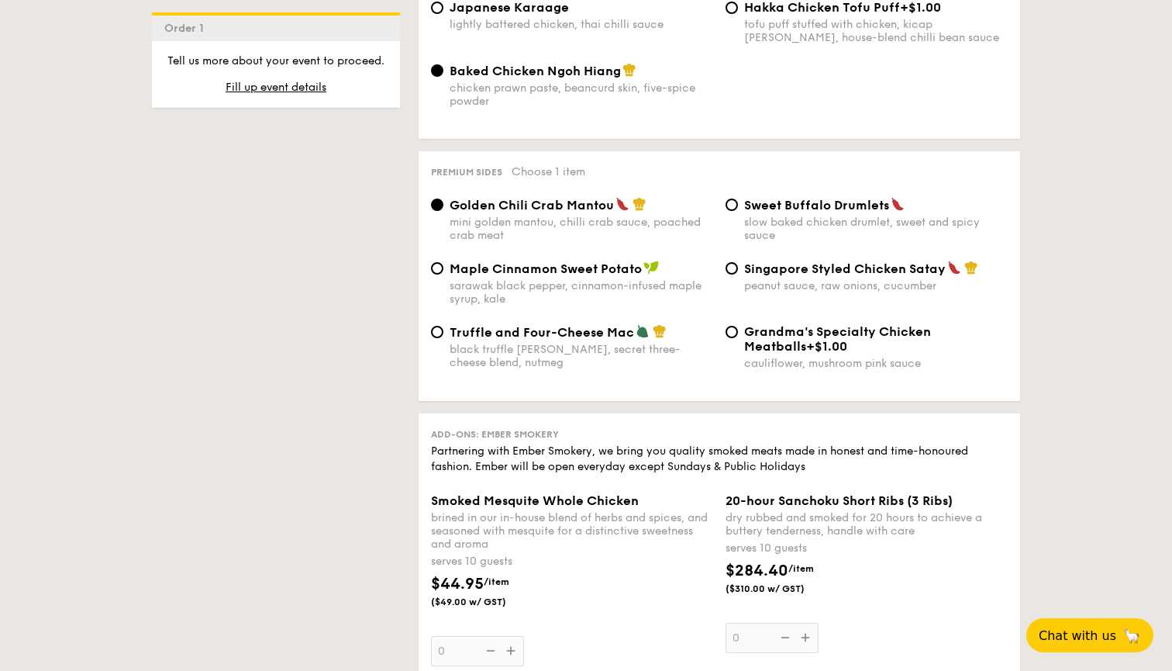
click at [751, 279] on div "peanut sauce, raw onions, cucumber" at bounding box center [876, 285] width 264 height 13
click at [738, 262] on input "Singapore Styled Chicken Satay peanut sauce, raw onions, cucumber" at bounding box center [732, 268] width 12 height 12
radio input "true"
click at [653, 216] on div "mini golden mantou, chilli crab sauce, poached crab meat" at bounding box center [582, 229] width 264 height 26
click at [443, 205] on input "Golden Chili Crab Mantou mini golden mantou, chilli crab sauce, poached crab me…" at bounding box center [437, 204] width 12 height 12
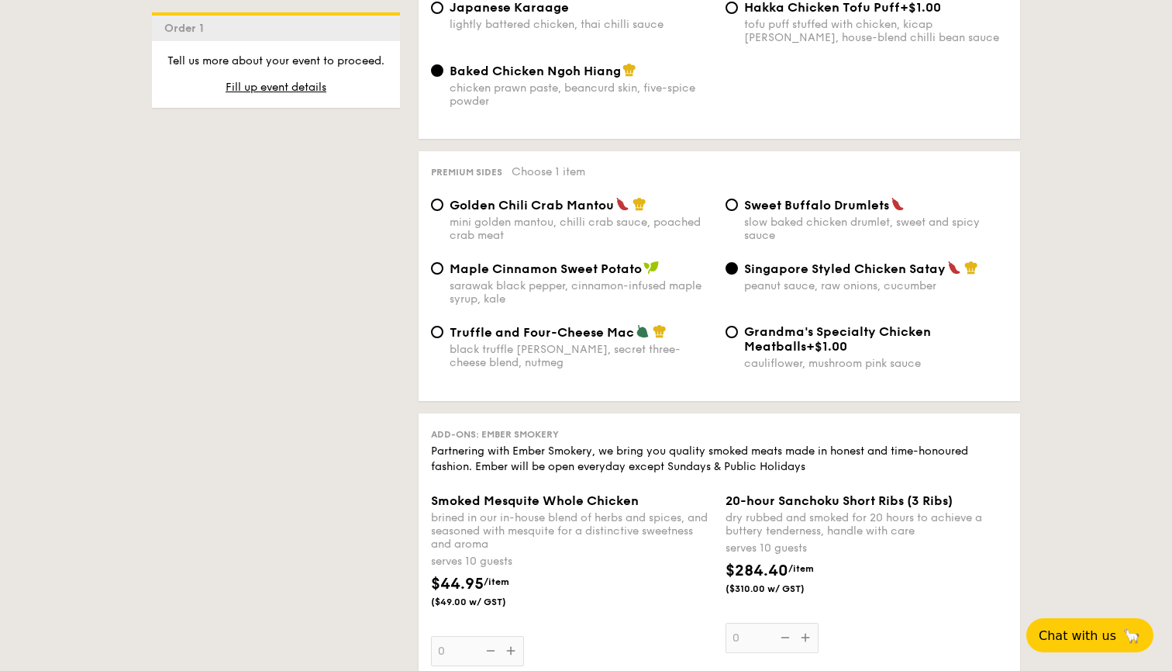
radio input "true"
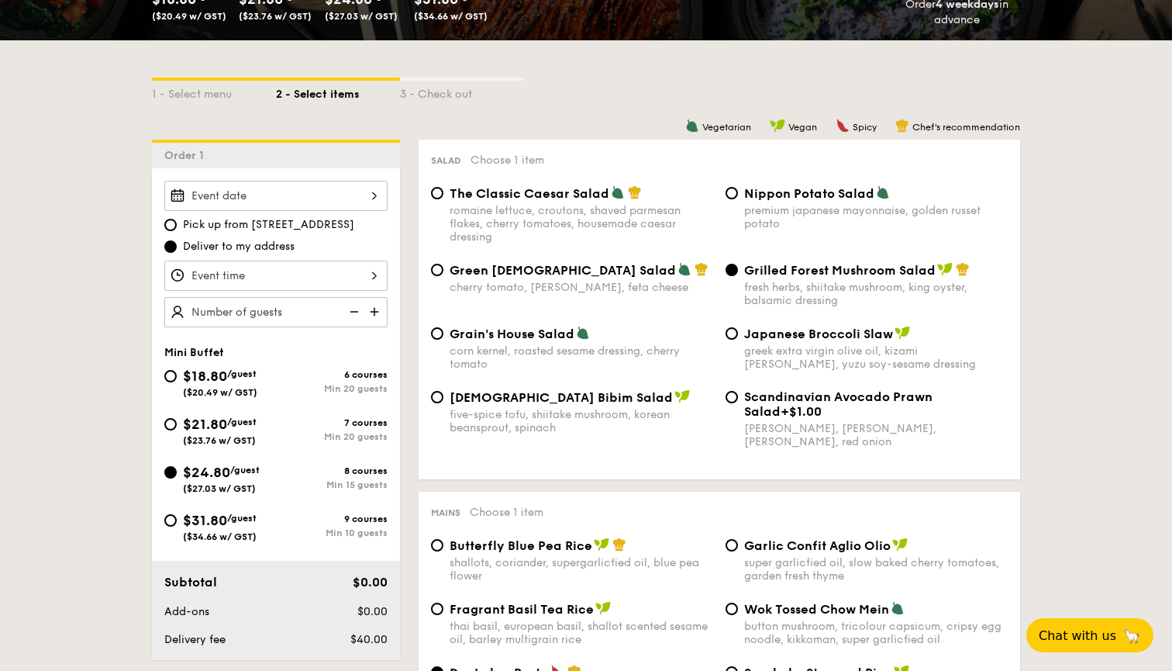
scroll to position [299, 0]
